Goal: Information Seeking & Learning: Compare options

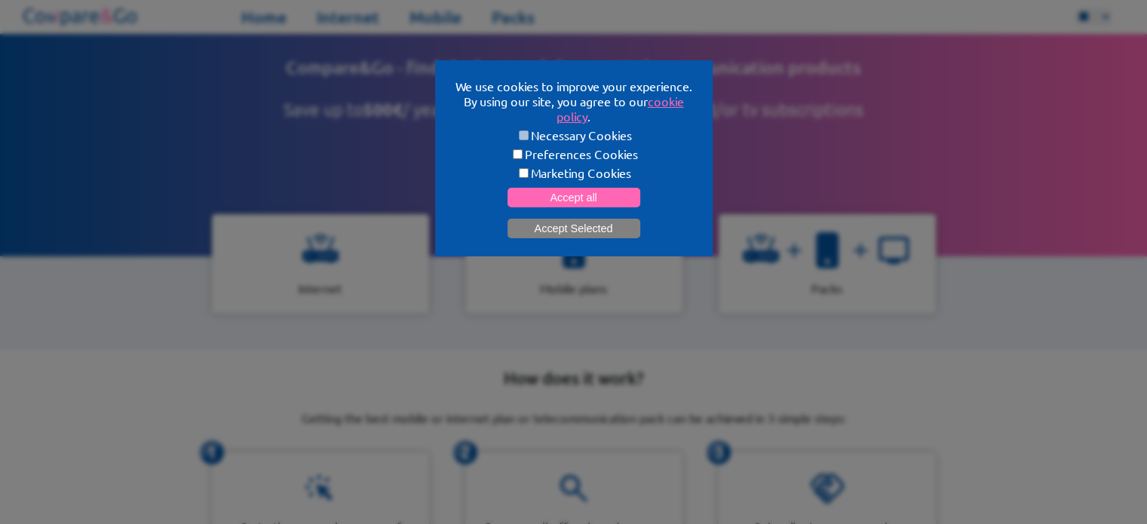
click at [555, 230] on button "Accept Selected" at bounding box center [573, 229] width 133 height 20
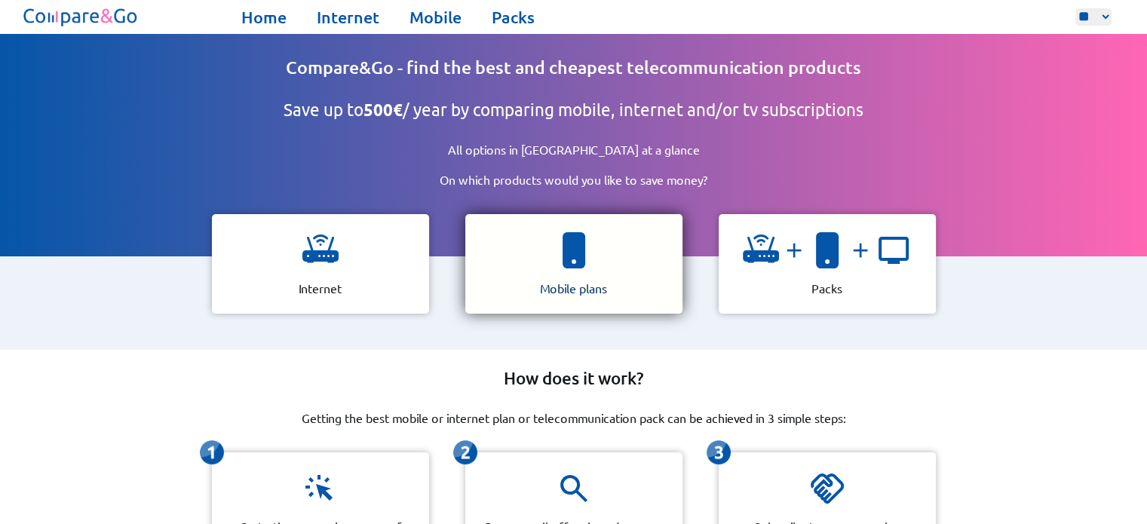
click at [571, 259] on img at bounding box center [574, 250] width 36 height 36
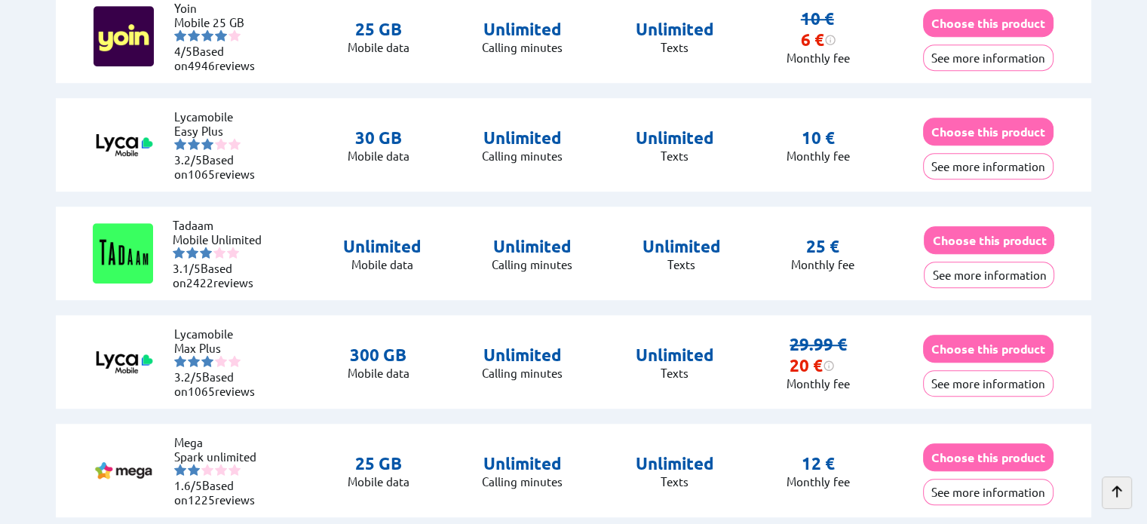
scroll to position [1131, 0]
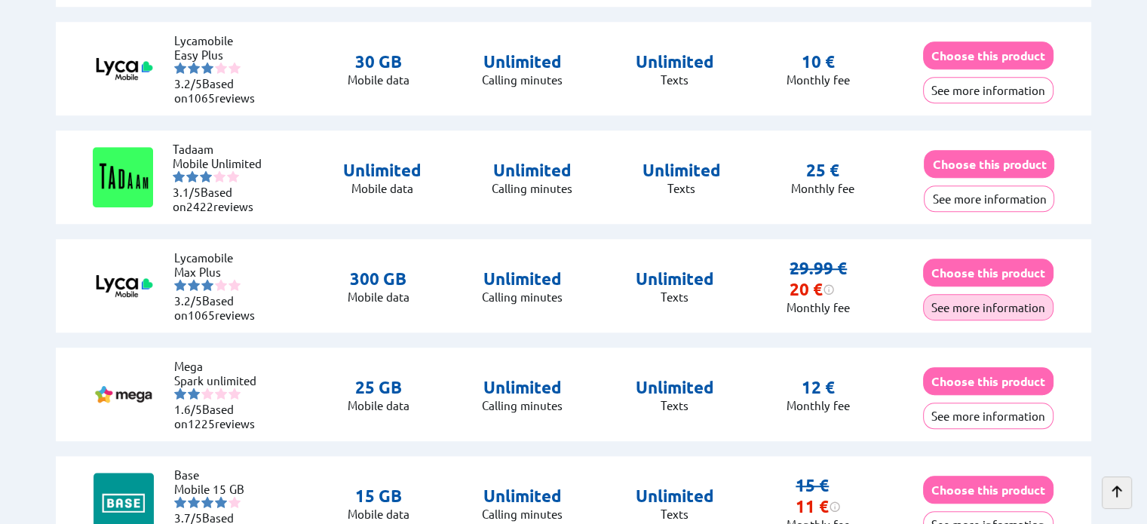
click at [981, 302] on button "See more information" at bounding box center [988, 307] width 130 height 26
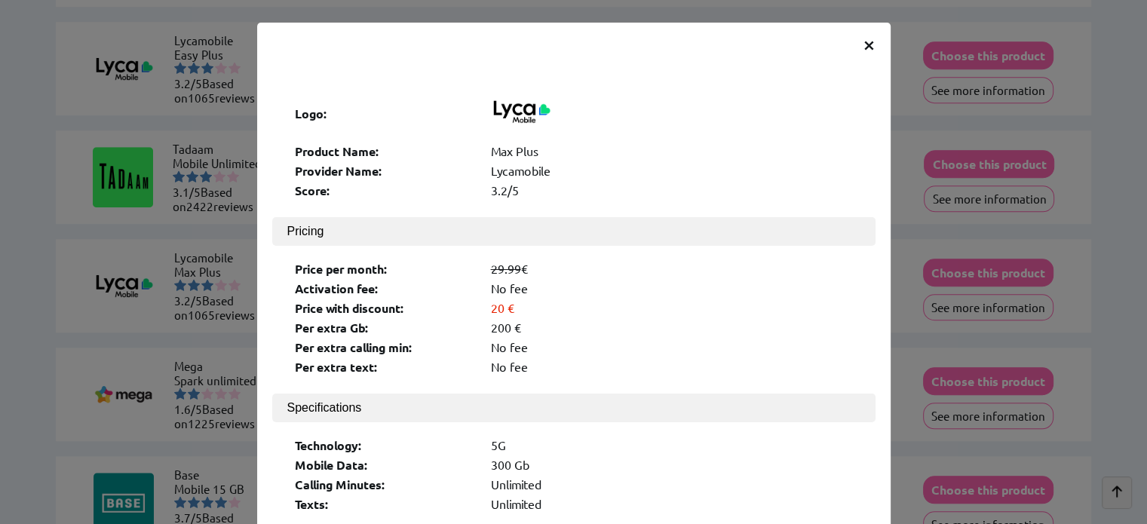
click at [862, 45] on span "×" at bounding box center [868, 43] width 13 height 27
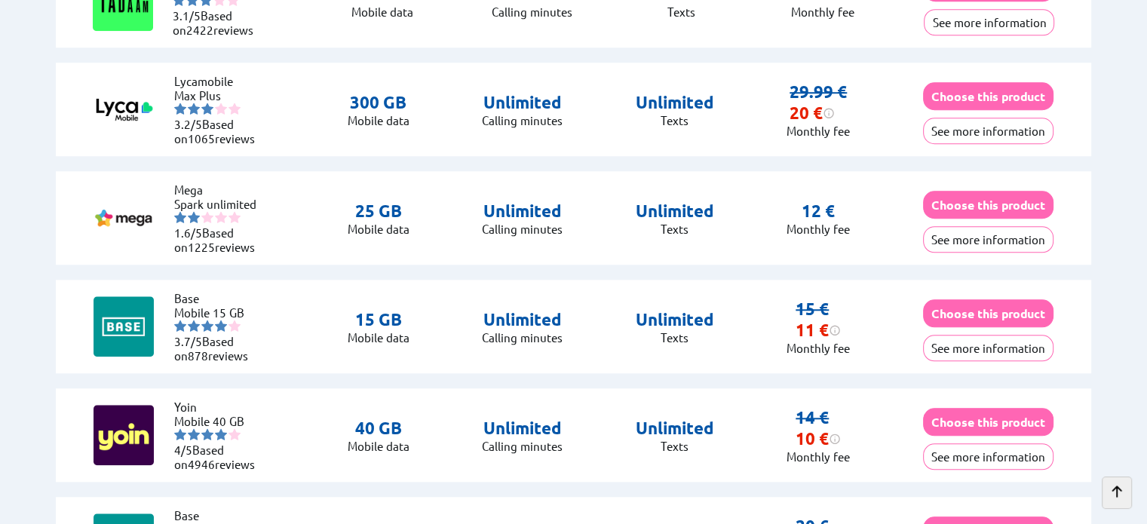
scroll to position [1357, 0]
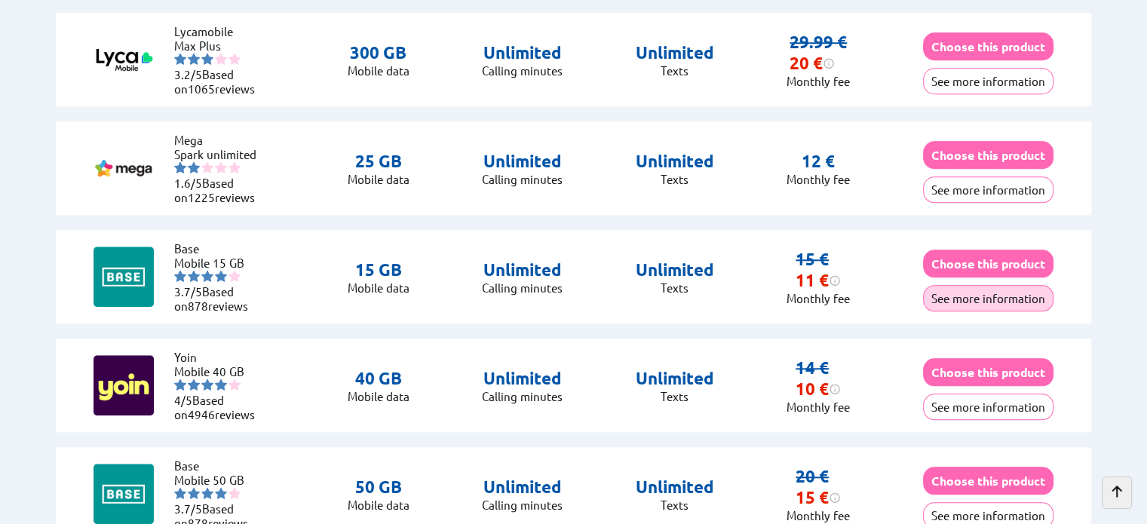
click at [992, 292] on button "See more information" at bounding box center [988, 298] width 130 height 26
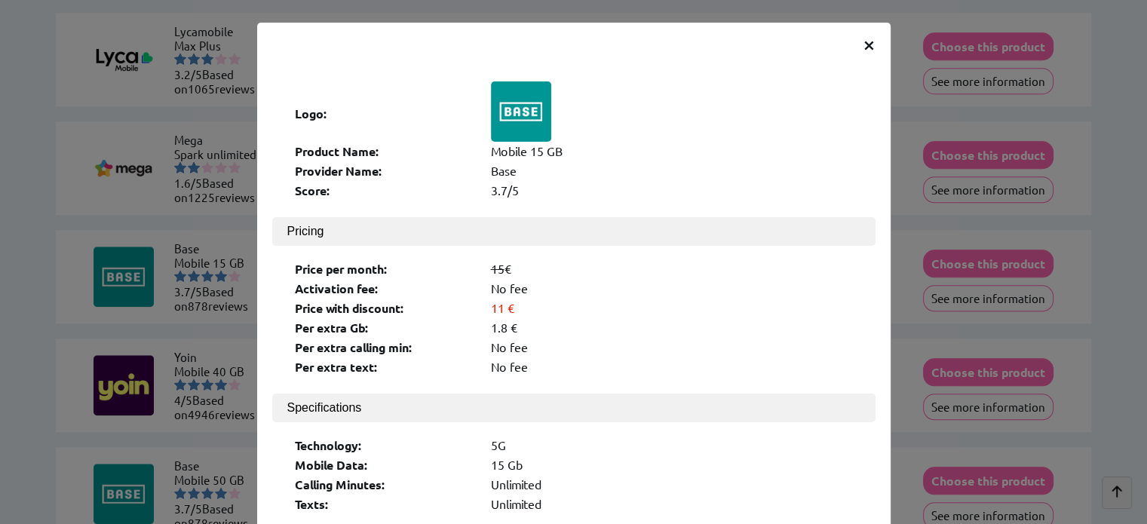
click at [862, 39] on span "×" at bounding box center [868, 43] width 13 height 27
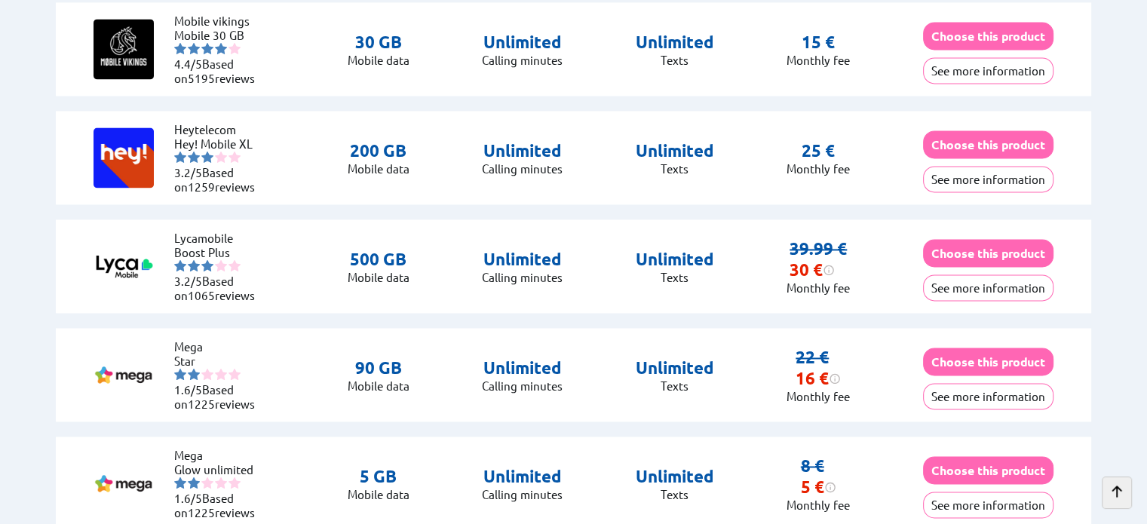
scroll to position [2262, 0]
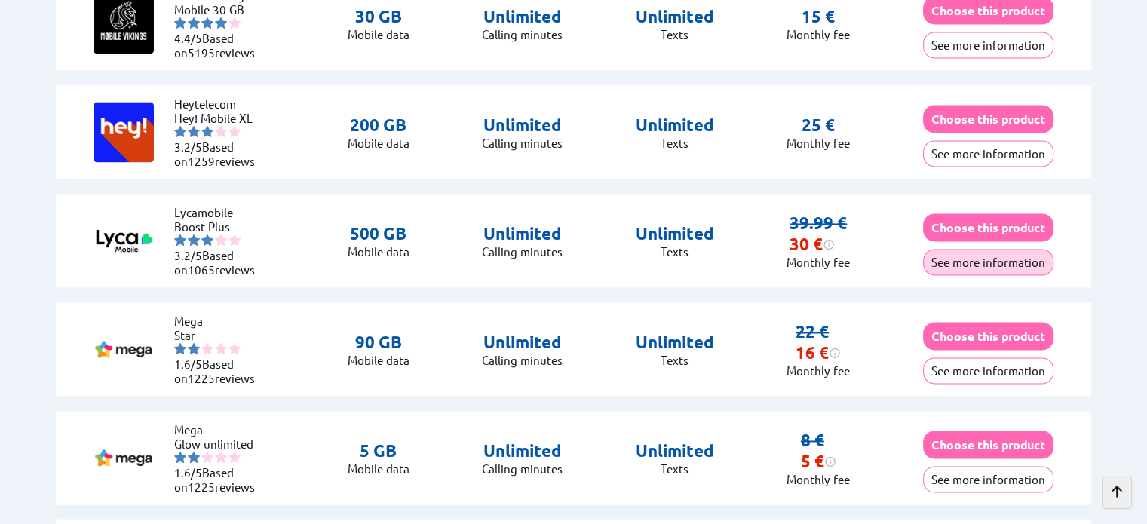
click at [1010, 255] on button "See more information" at bounding box center [988, 262] width 130 height 26
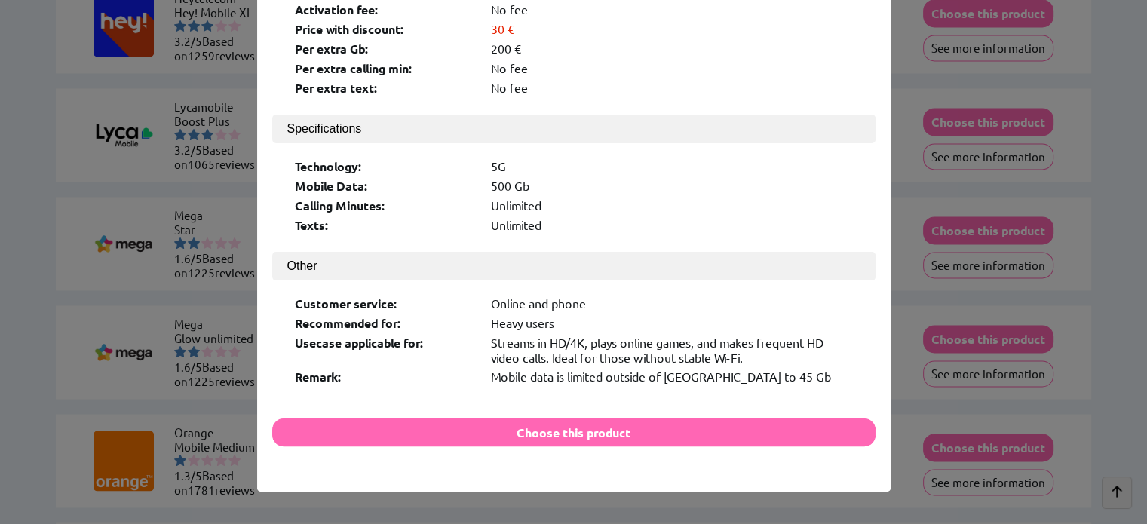
scroll to position [2412, 0]
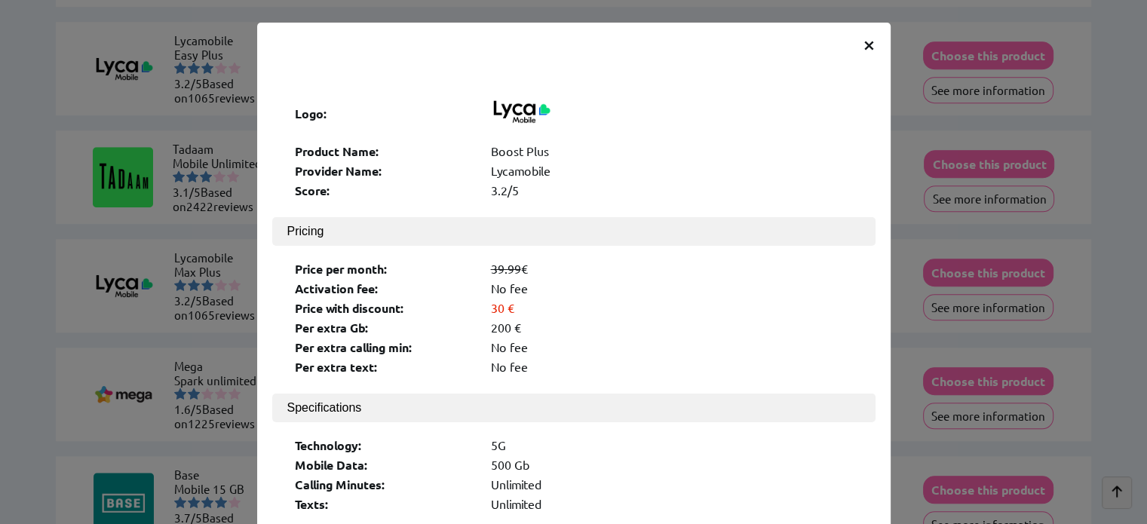
click at [862, 42] on span "×" at bounding box center [868, 43] width 13 height 27
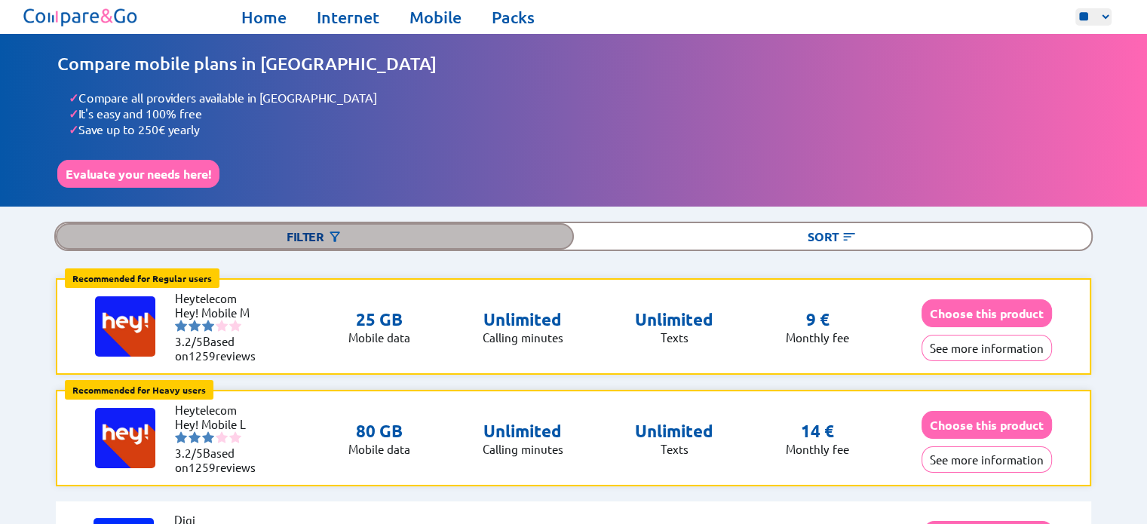
click at [355, 229] on div "Filter" at bounding box center [314, 236] width 517 height 26
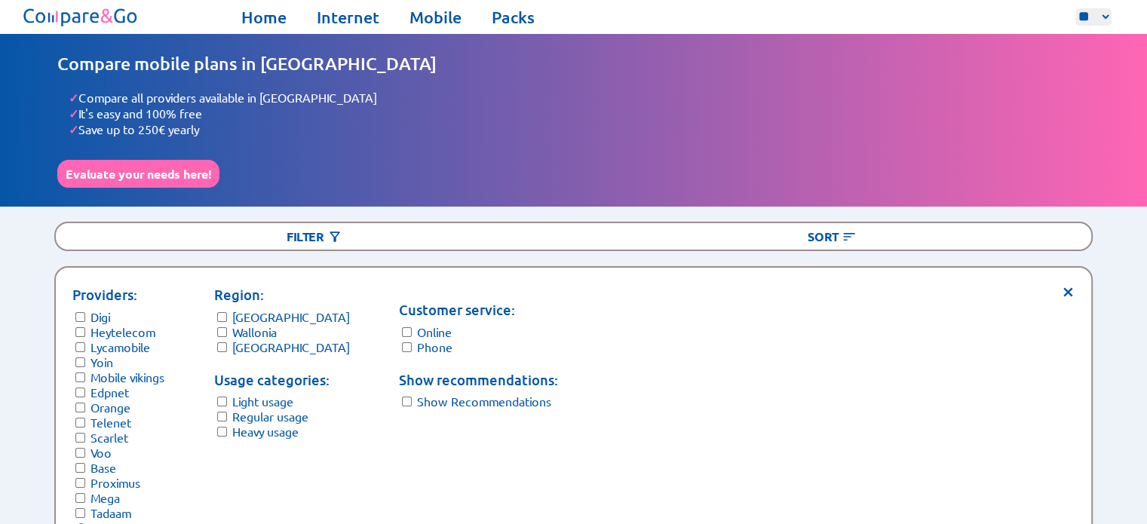
scroll to position [75, 0]
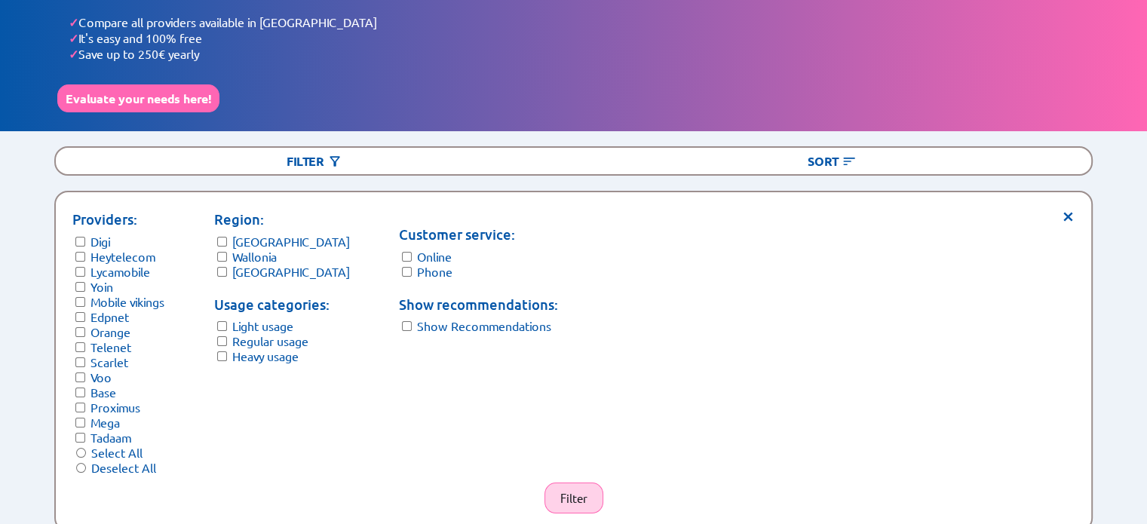
click at [579, 491] on button "Filter" at bounding box center [573, 497] width 59 height 31
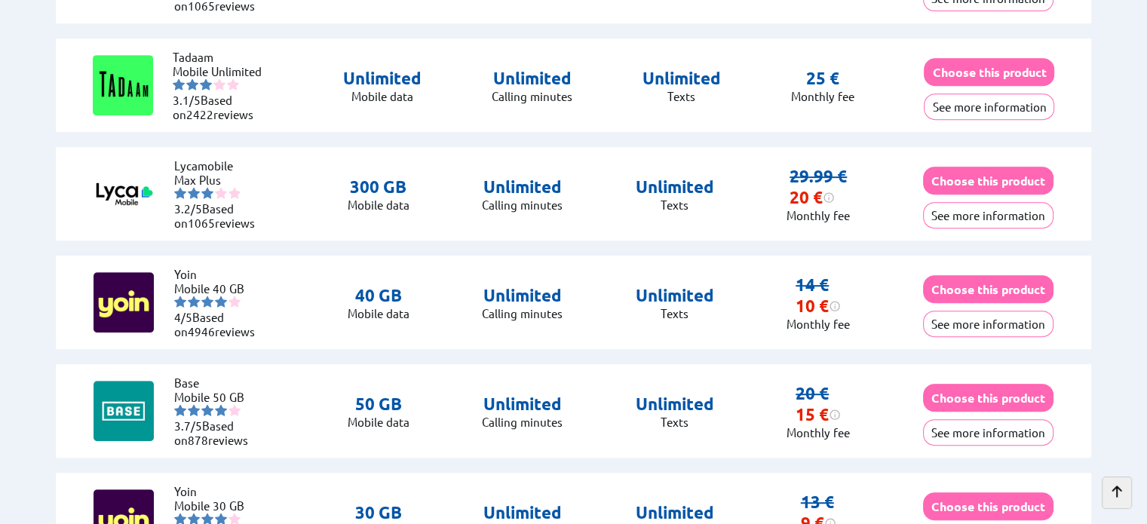
scroll to position [679, 0]
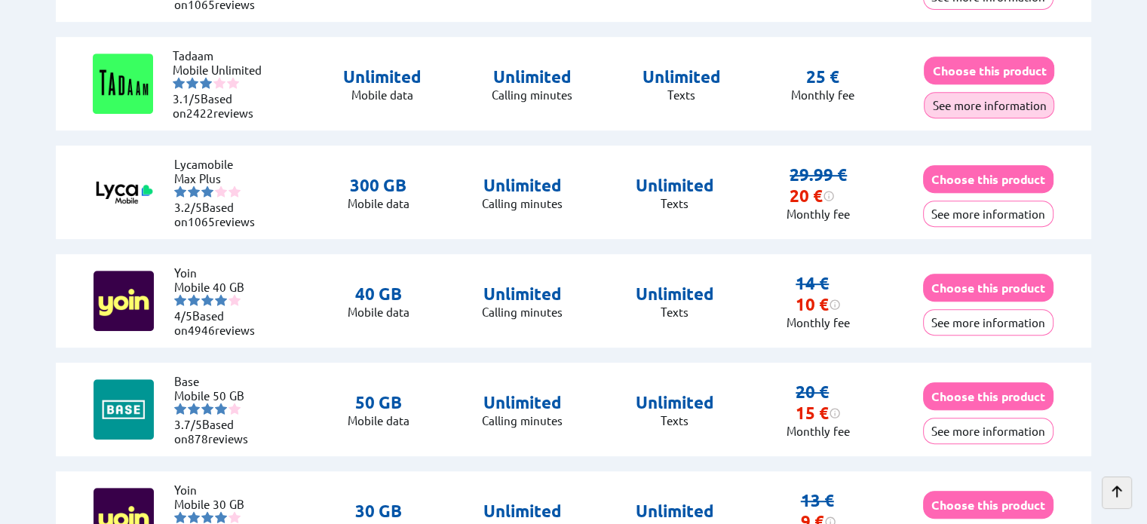
click at [992, 99] on button "See more information" at bounding box center [989, 105] width 130 height 26
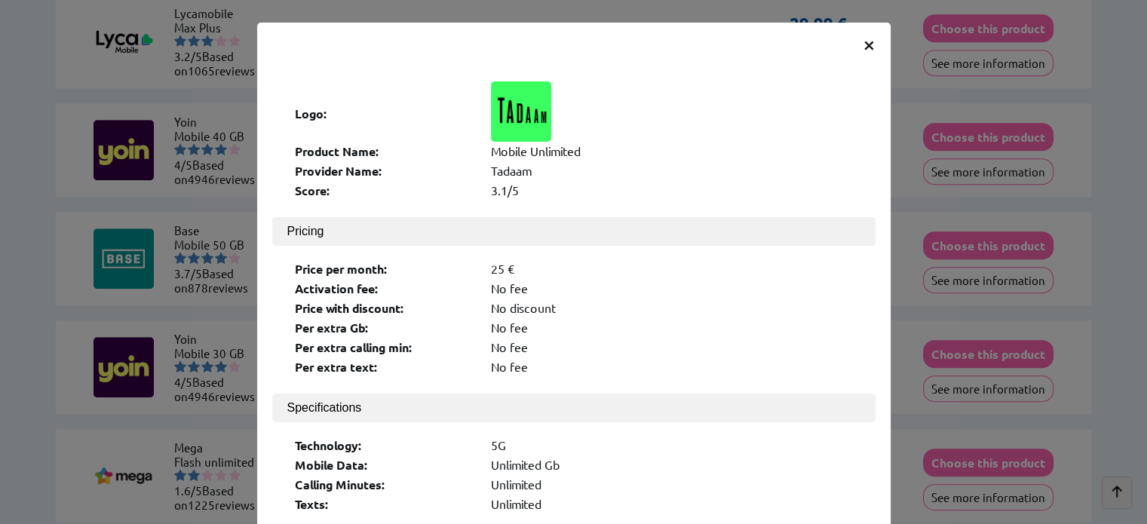
scroll to position [679, 0]
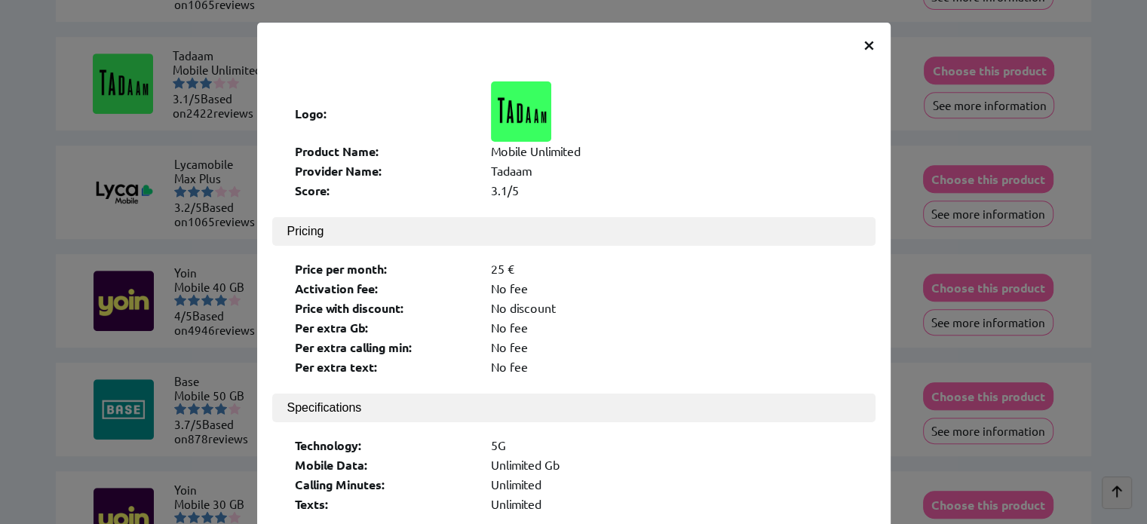
click at [865, 43] on span "×" at bounding box center [868, 43] width 13 height 27
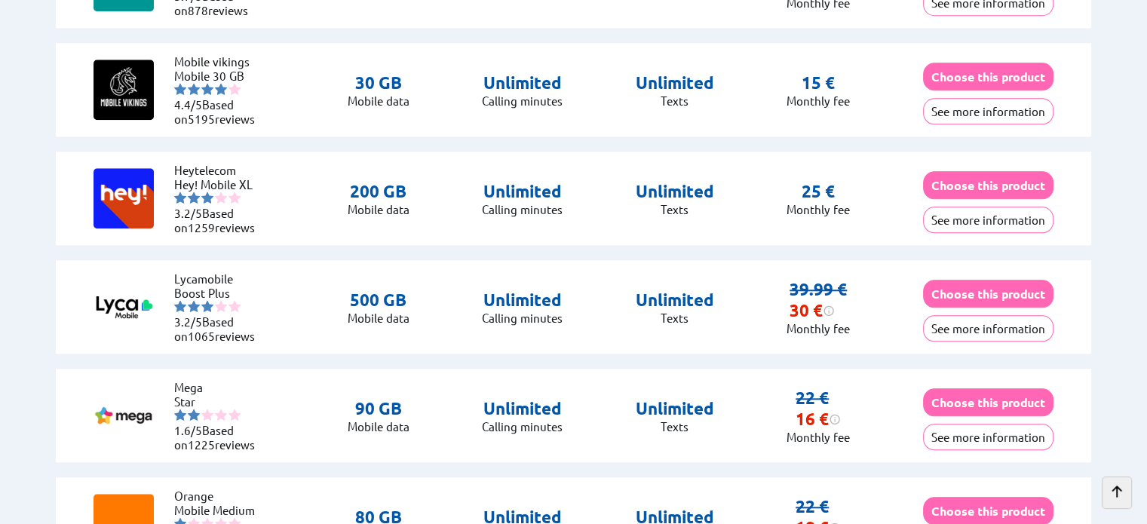
scroll to position [1508, 0]
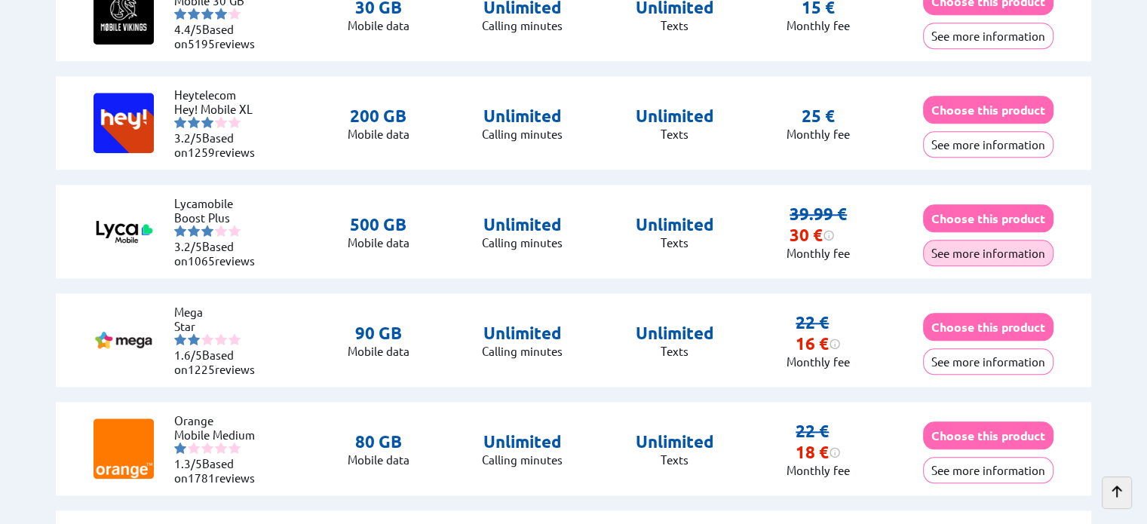
click at [997, 250] on button "See more information" at bounding box center [988, 253] width 130 height 26
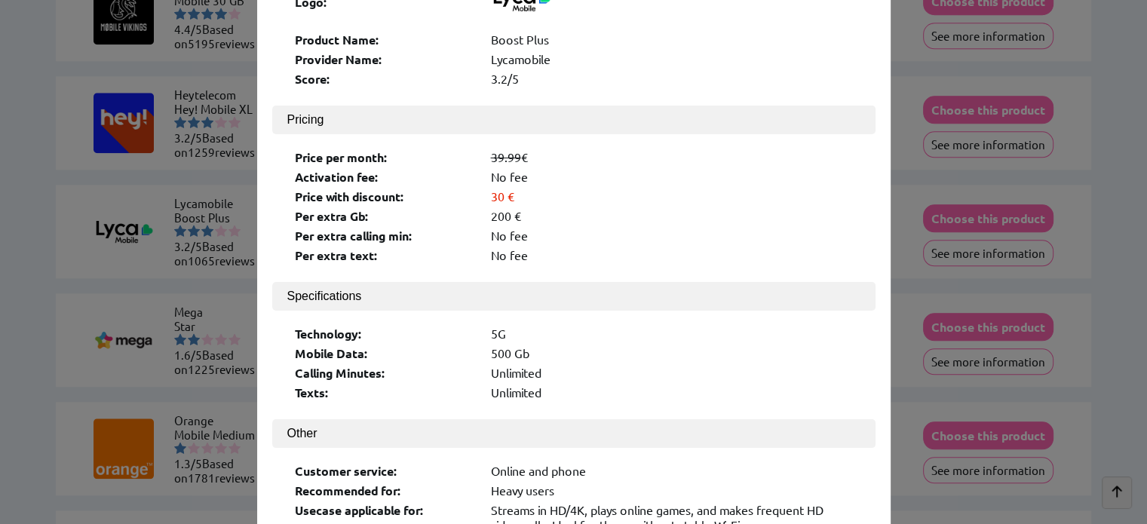
scroll to position [0, 0]
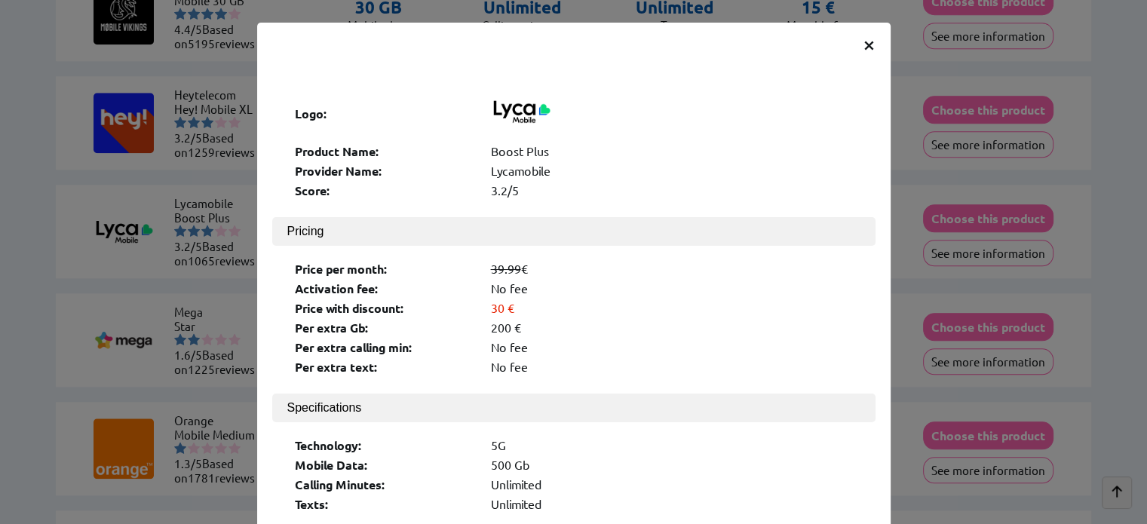
click at [865, 37] on span "×" at bounding box center [868, 43] width 13 height 27
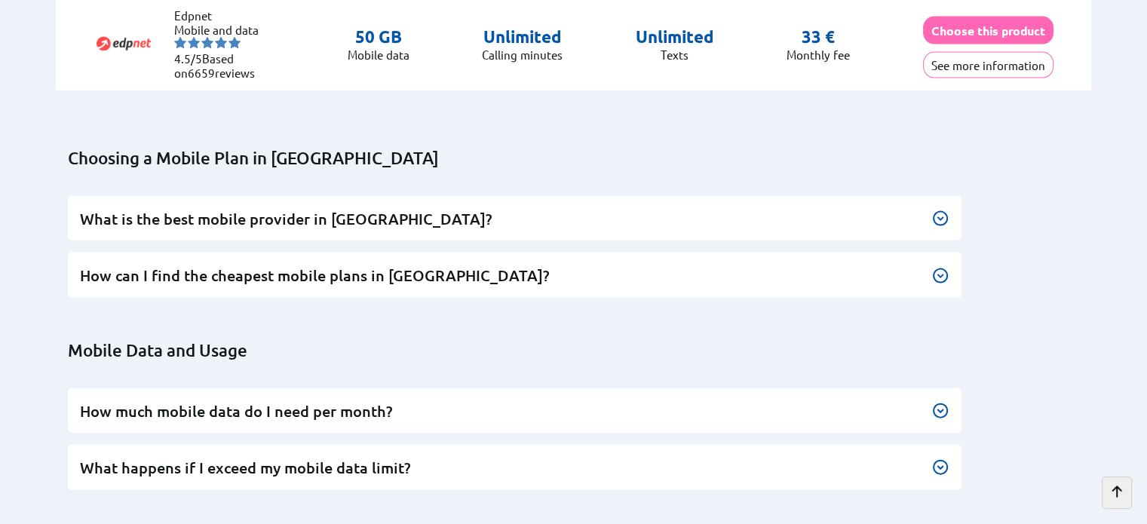
scroll to position [3242, 0]
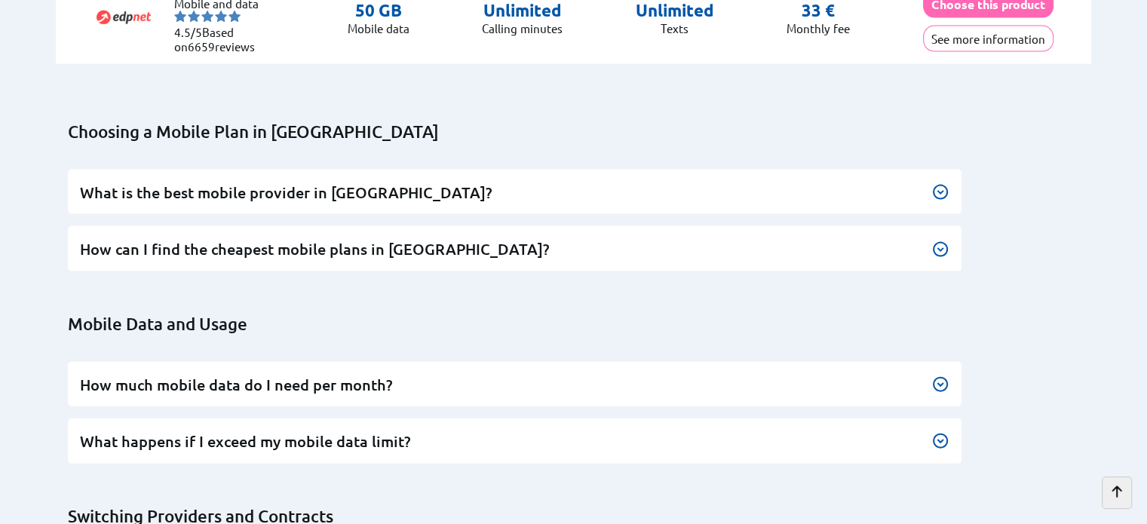
click at [942, 242] on img at bounding box center [940, 249] width 18 height 18
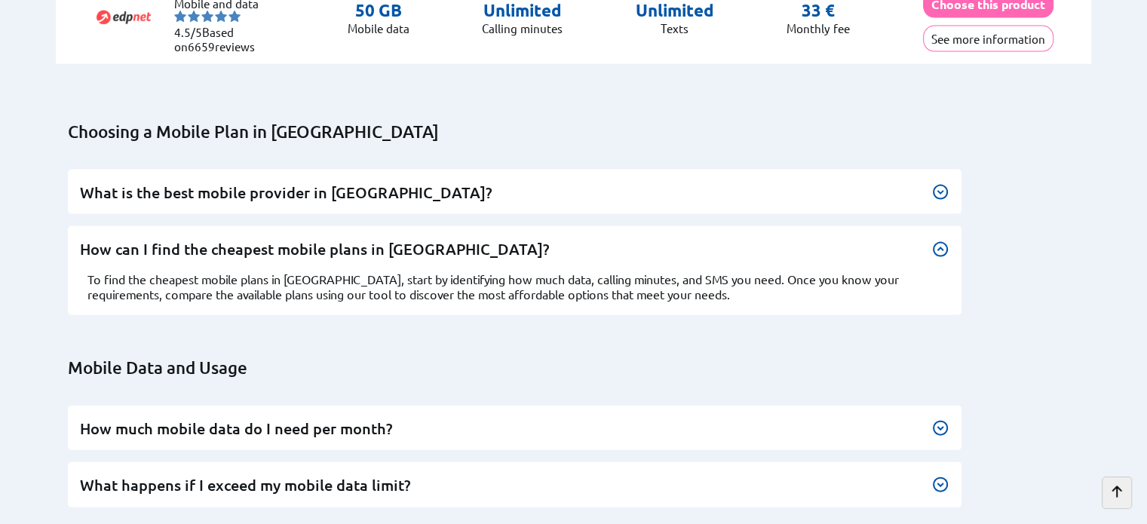
click at [942, 419] on img at bounding box center [940, 428] width 18 height 18
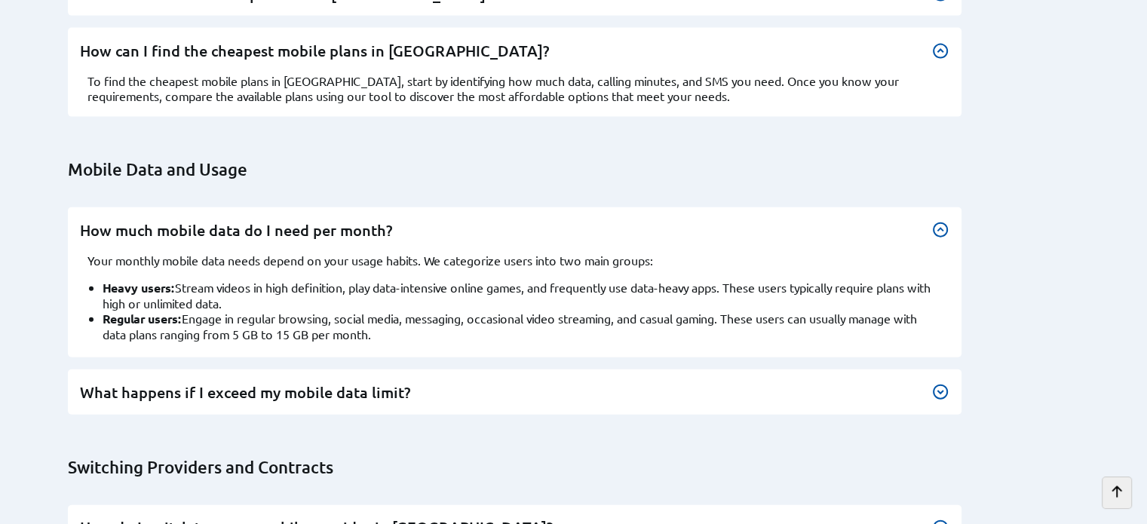
scroll to position [3468, 0]
